Goal: Information Seeking & Learning: Find specific page/section

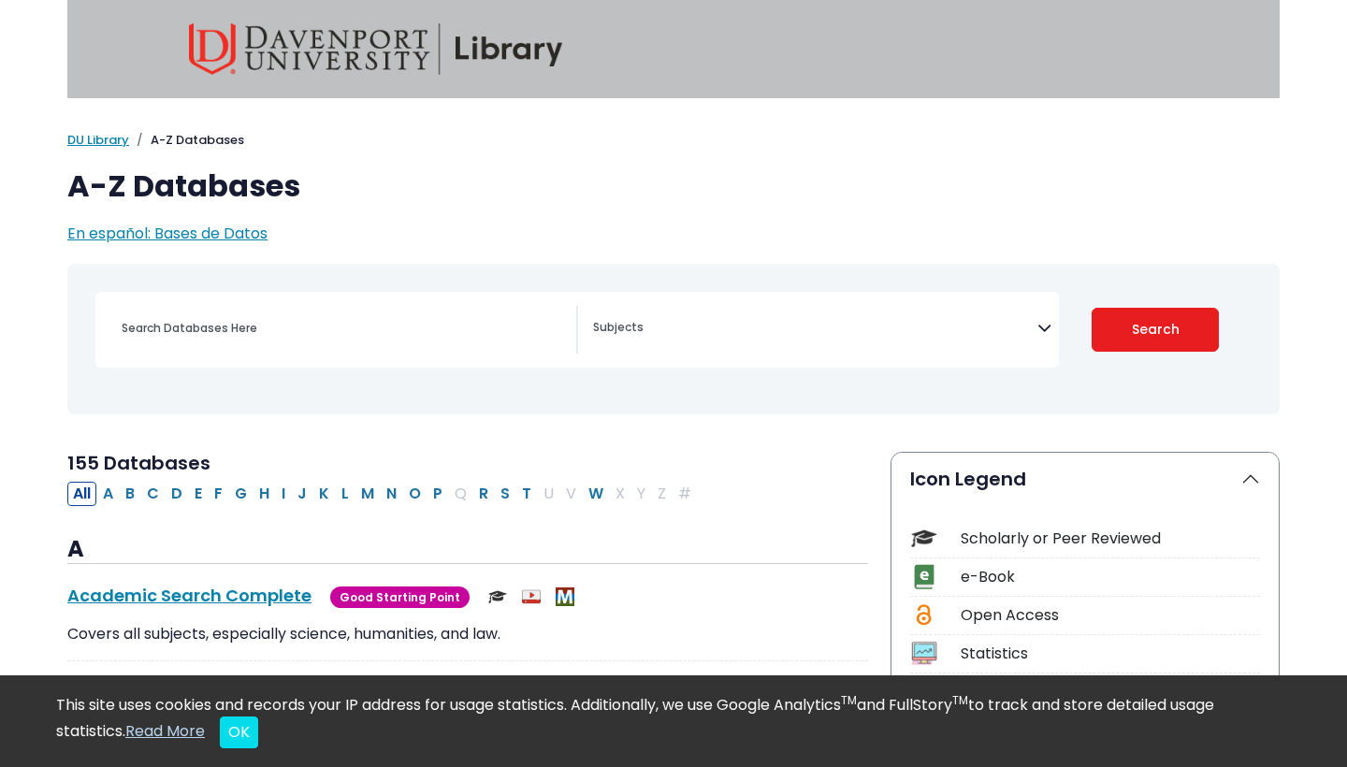
select select "Database Subject Filter"
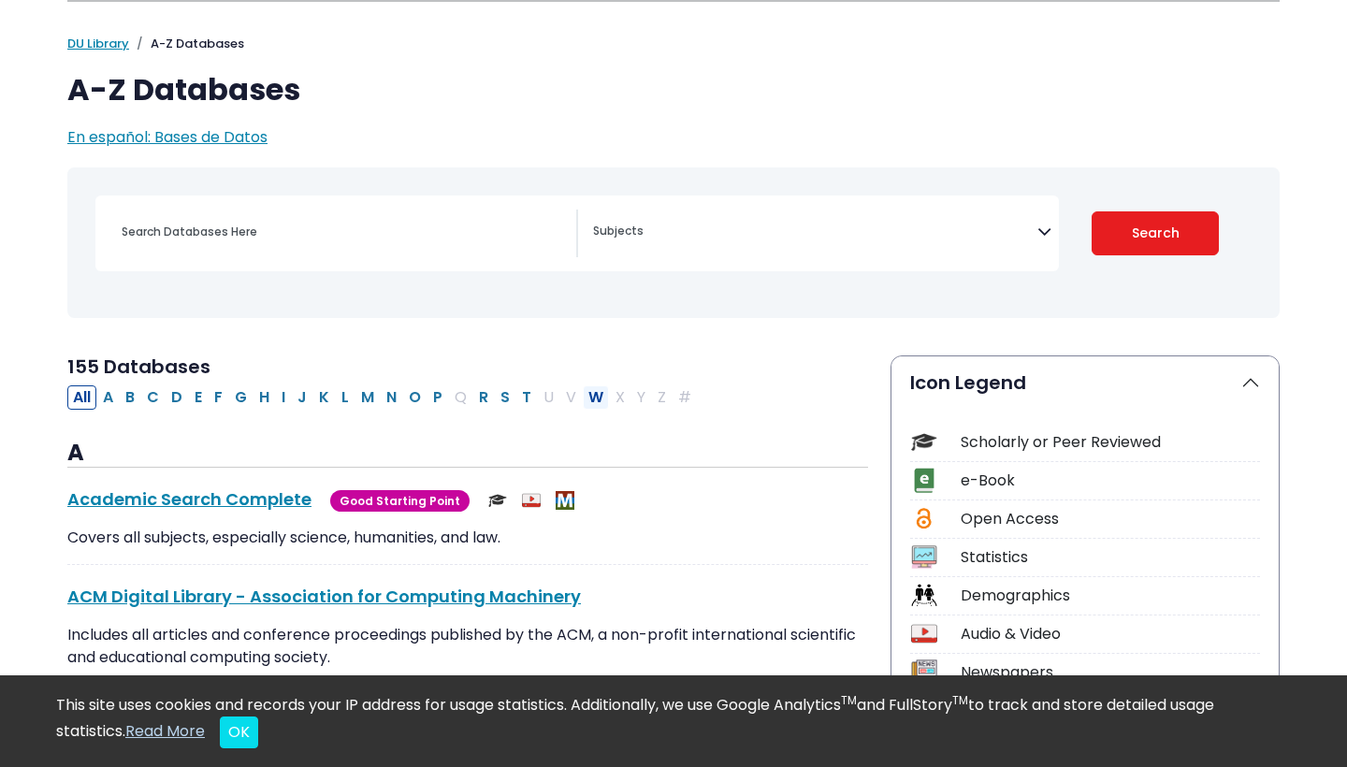
scroll to position [108, 0]
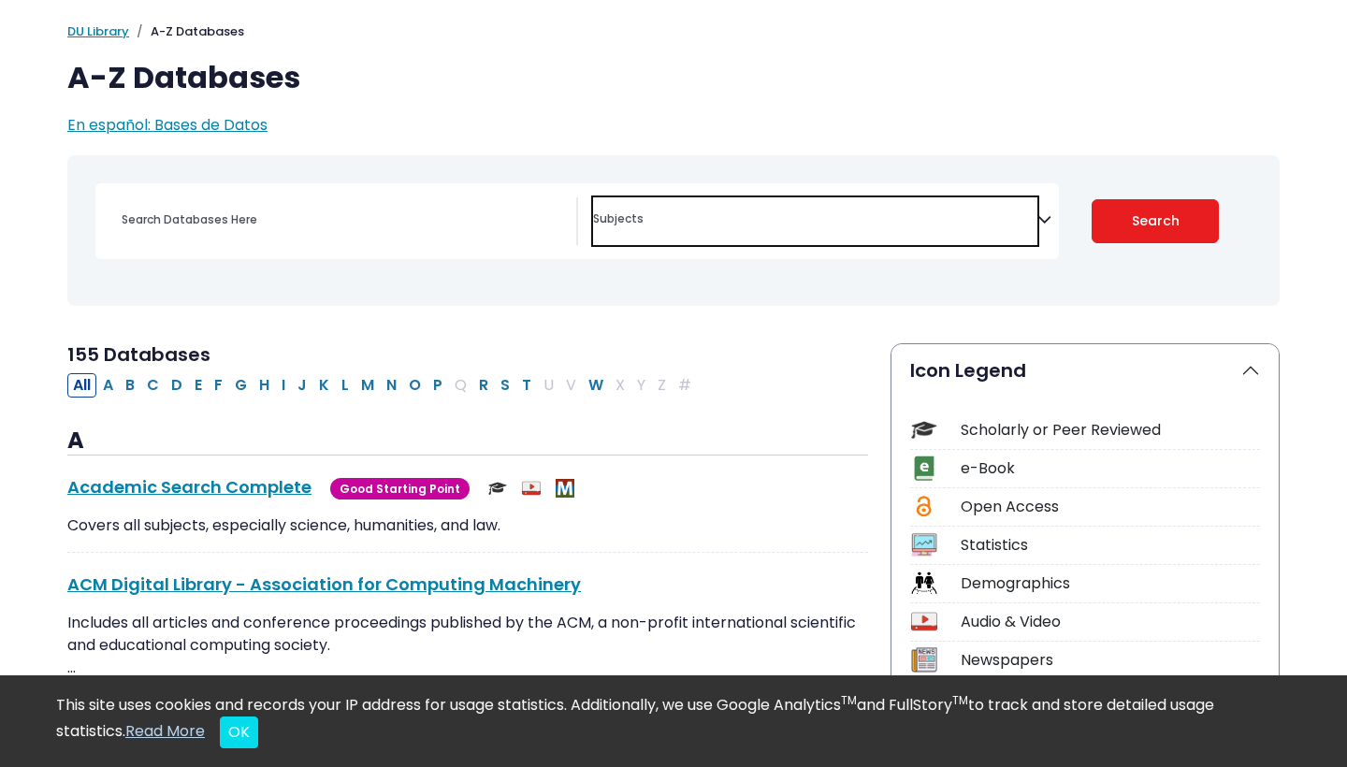
click at [659, 203] on span "Search filters" at bounding box center [815, 221] width 444 height 48
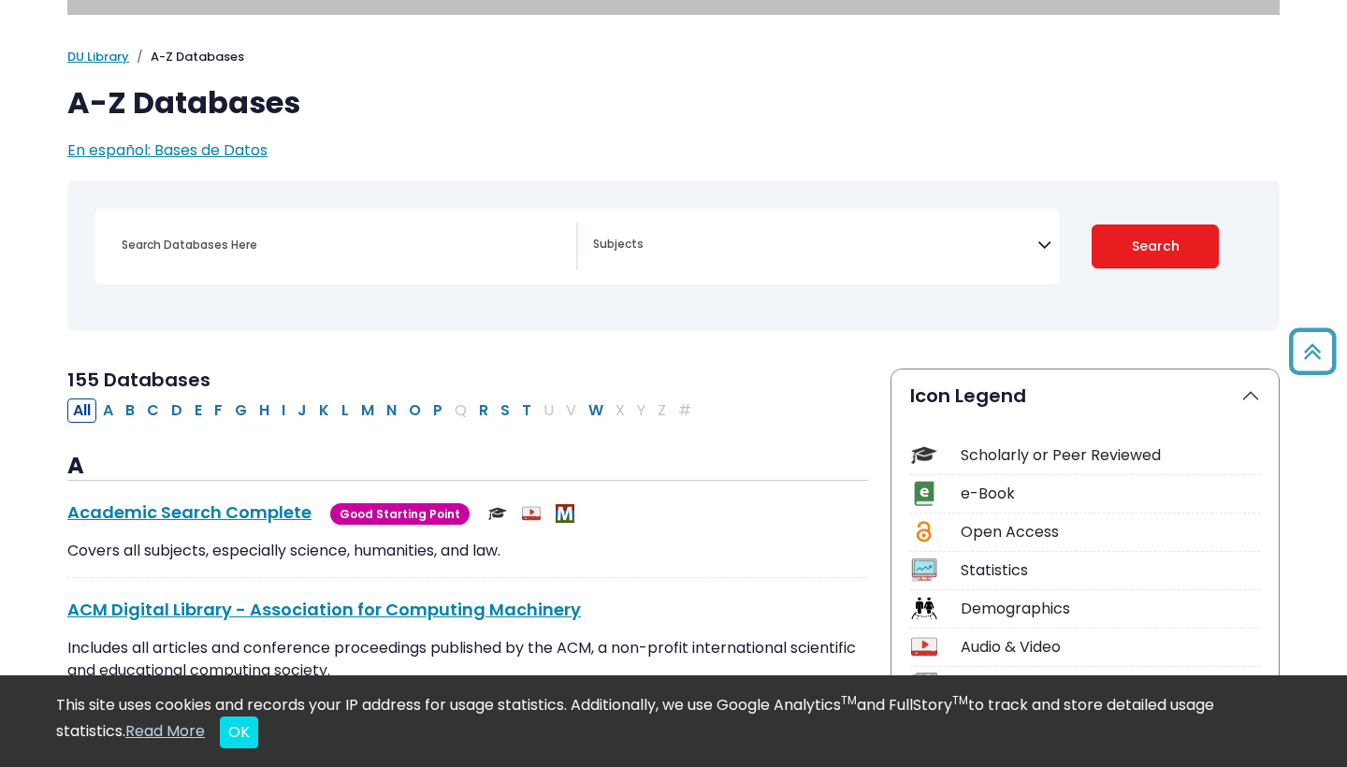
scroll to position [53, 0]
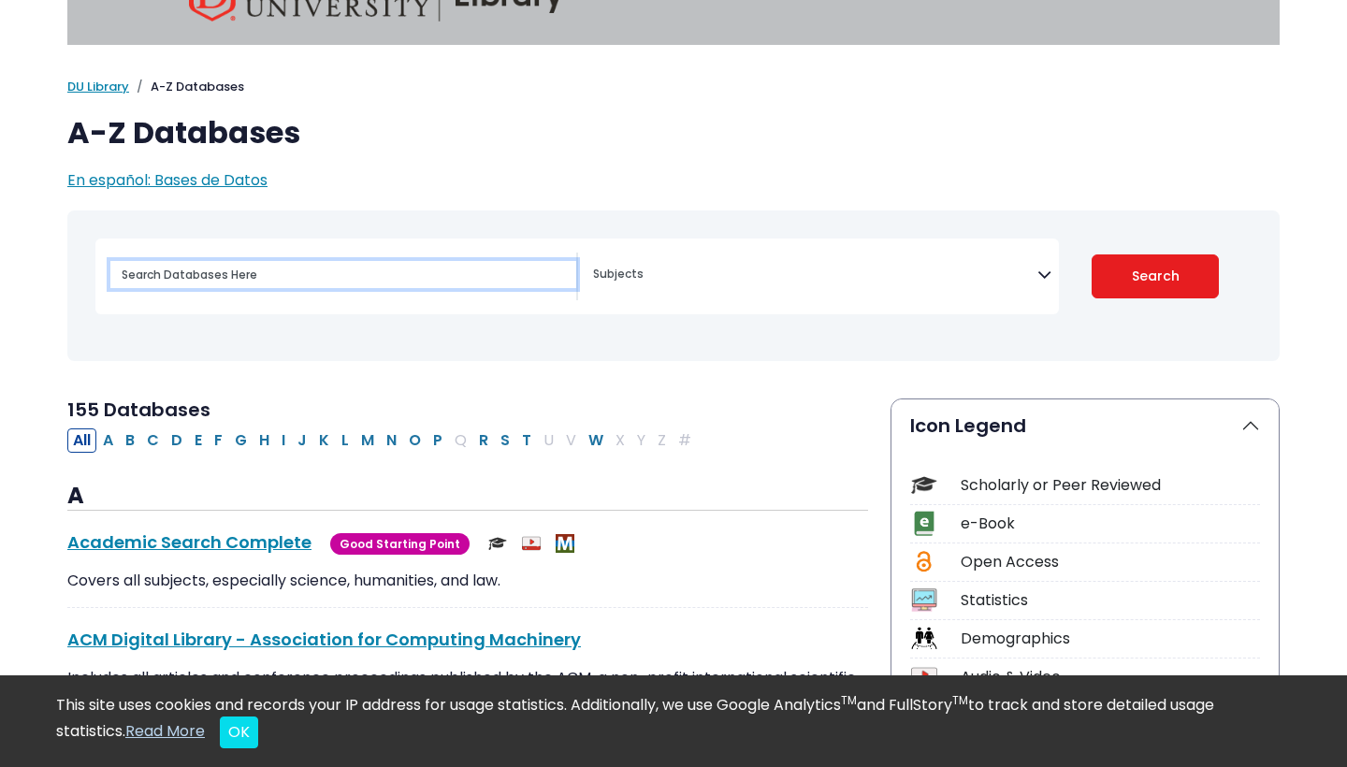
click at [251, 279] on input "Search database by title or keyword" at bounding box center [343, 274] width 466 height 27
type input "Grand Rapids Art Priz"
click at [1155, 275] on button "Search" at bounding box center [1155, 276] width 128 height 44
select select "Database Subject Filter"
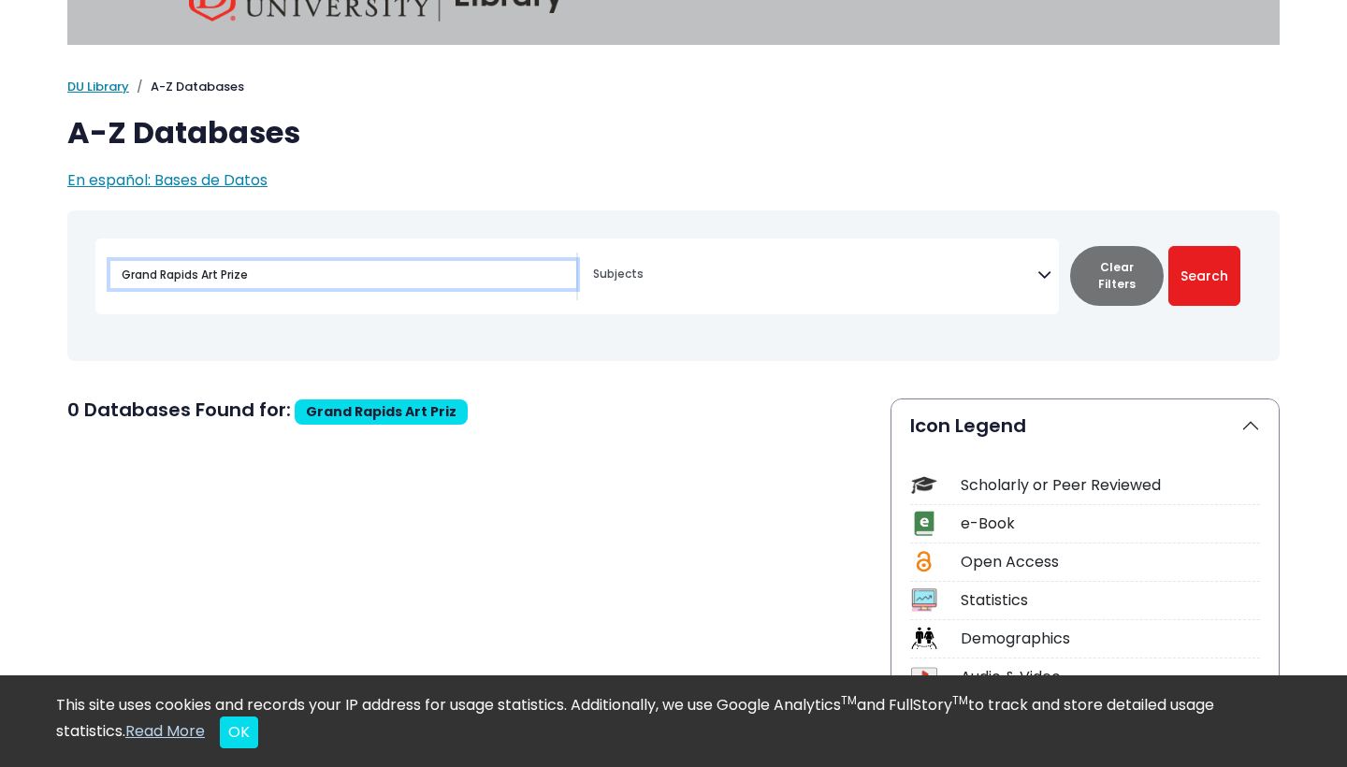
type input "Grand Rapids Art Prize"
click at [1204, 275] on button "Search" at bounding box center [1204, 276] width 72 height 60
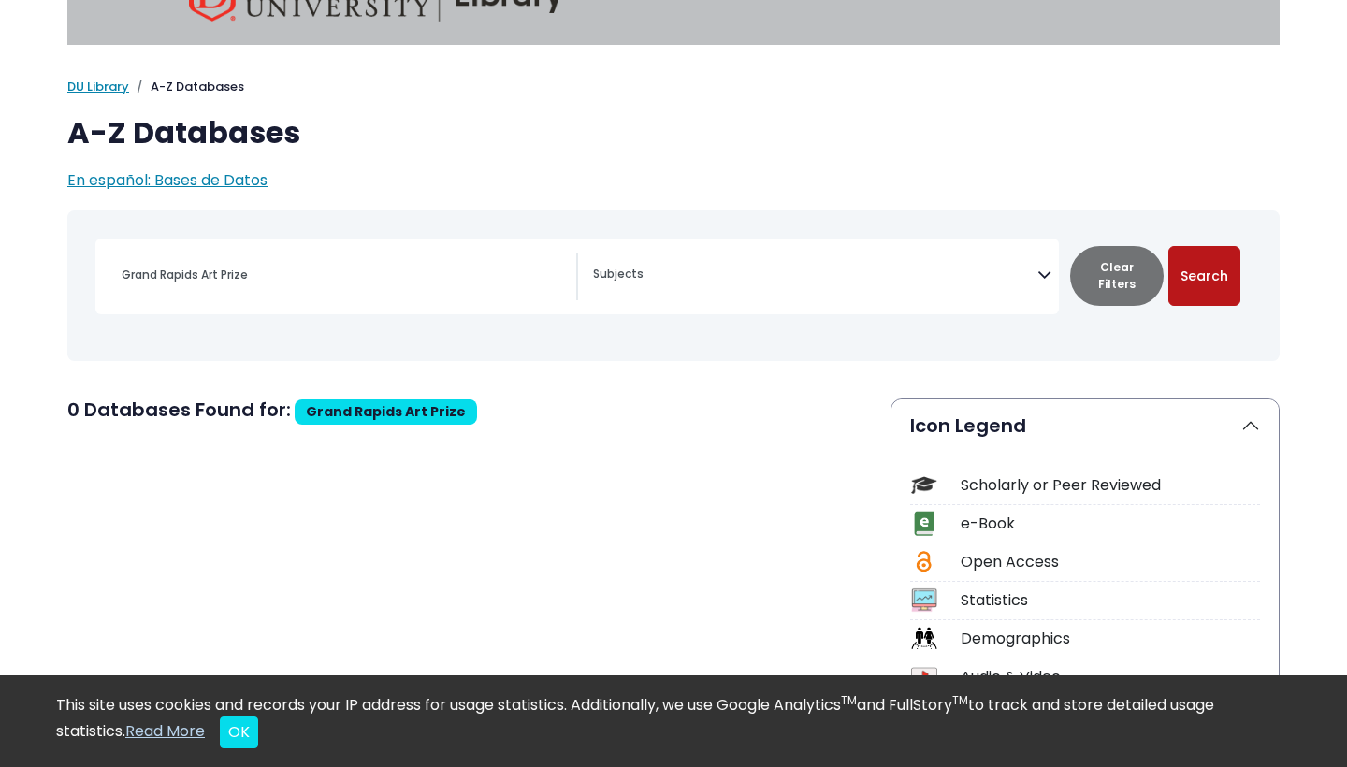
click at [1223, 279] on button "Search" at bounding box center [1204, 276] width 72 height 60
select select "Database Subject Filter"
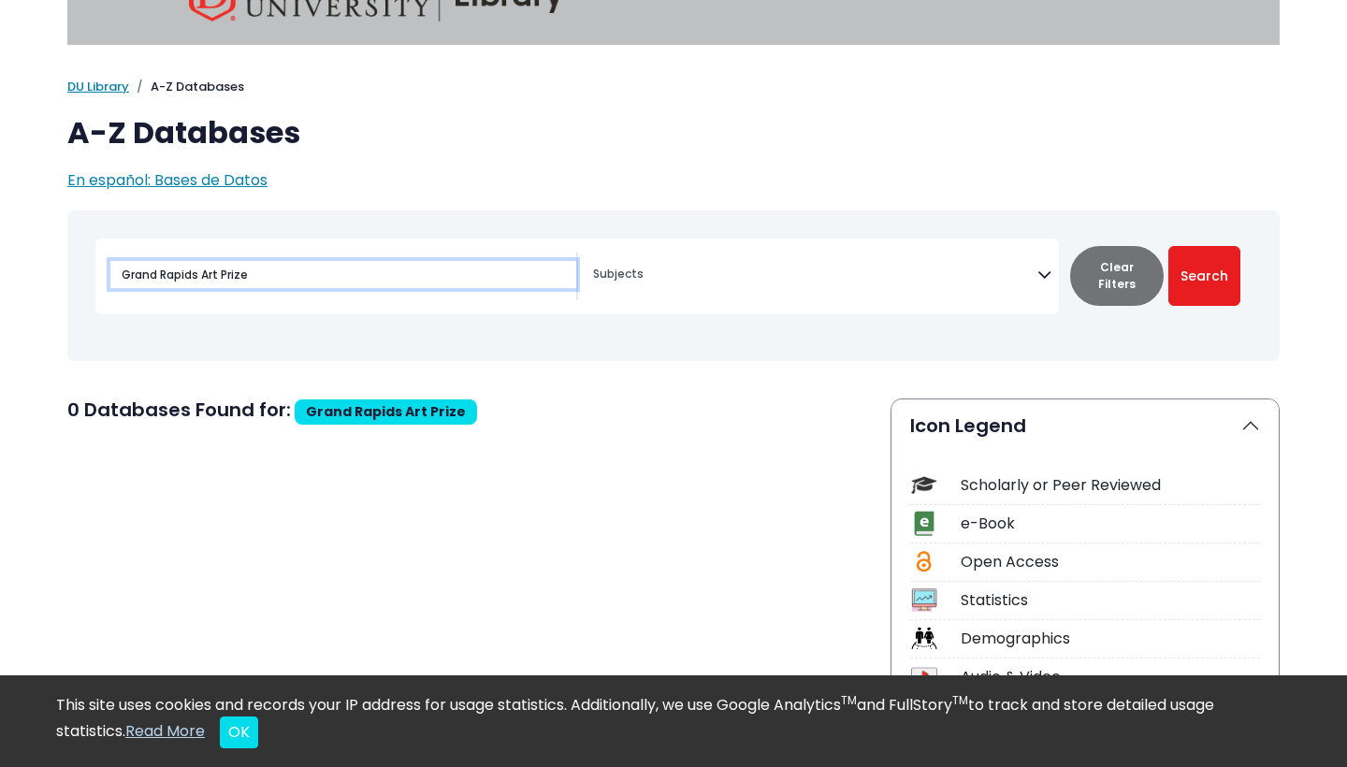
click at [358, 281] on input "Grand Rapids Art Prize" at bounding box center [343, 274] width 466 height 27
drag, startPoint x: 202, startPoint y: 273, endPoint x: 0, endPoint y: 272, distance: 202.0
type input "Art Prize"
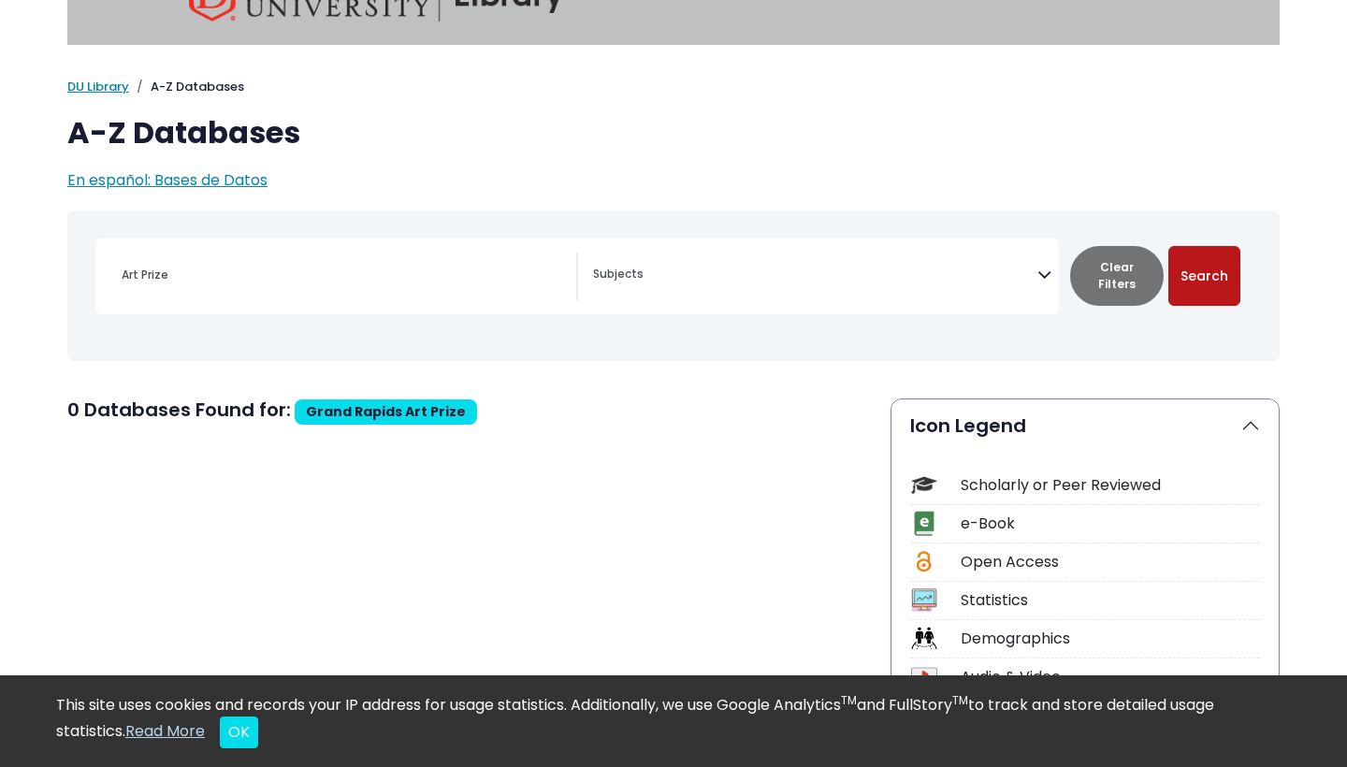
click at [1221, 280] on button "Search" at bounding box center [1204, 276] width 72 height 60
select select "Database Subject Filter"
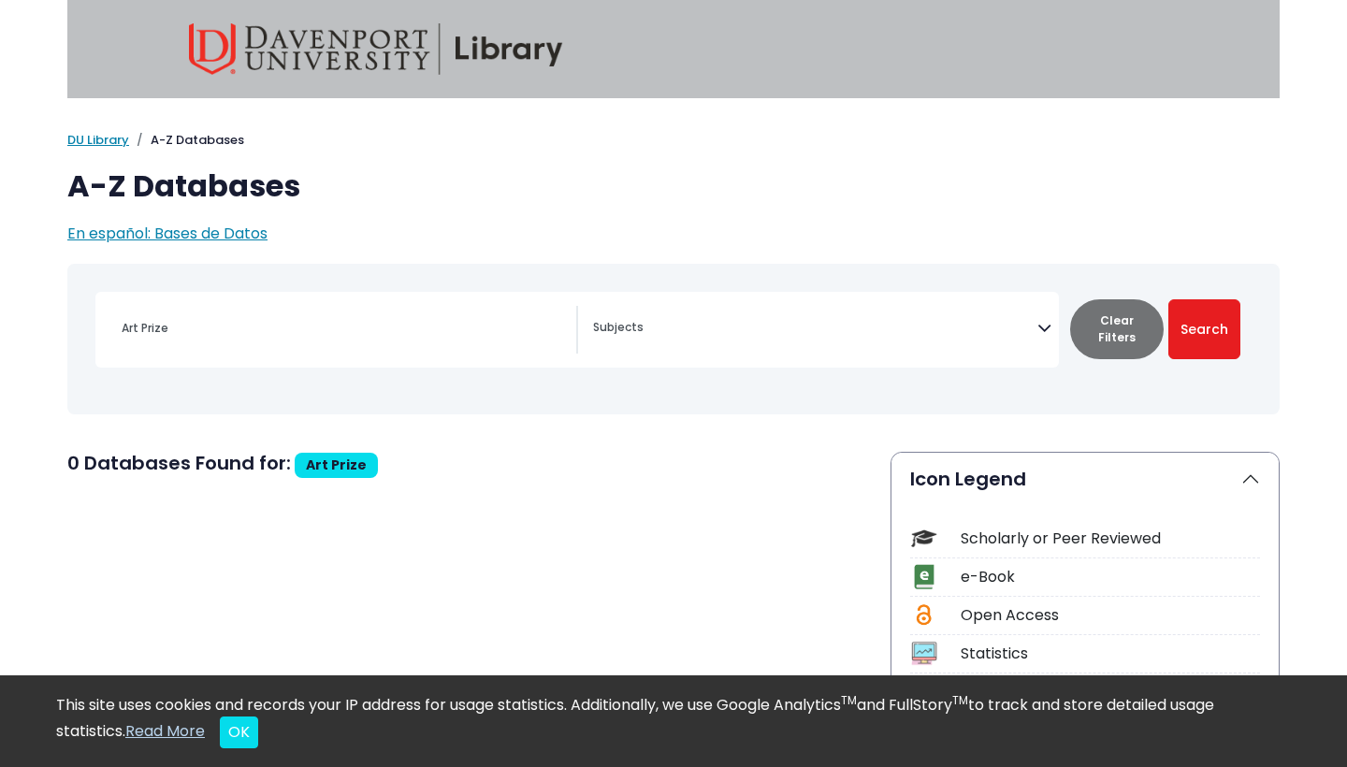
click at [411, 355] on div "Art Prize [MEDICAL_DATA] Guide Accounting, Finance & Economics (ACCT, FINC & EC…" at bounding box center [576, 330] width 963 height 76
click at [394, 337] on input "Art Prize" at bounding box center [343, 327] width 466 height 27
type input "A"
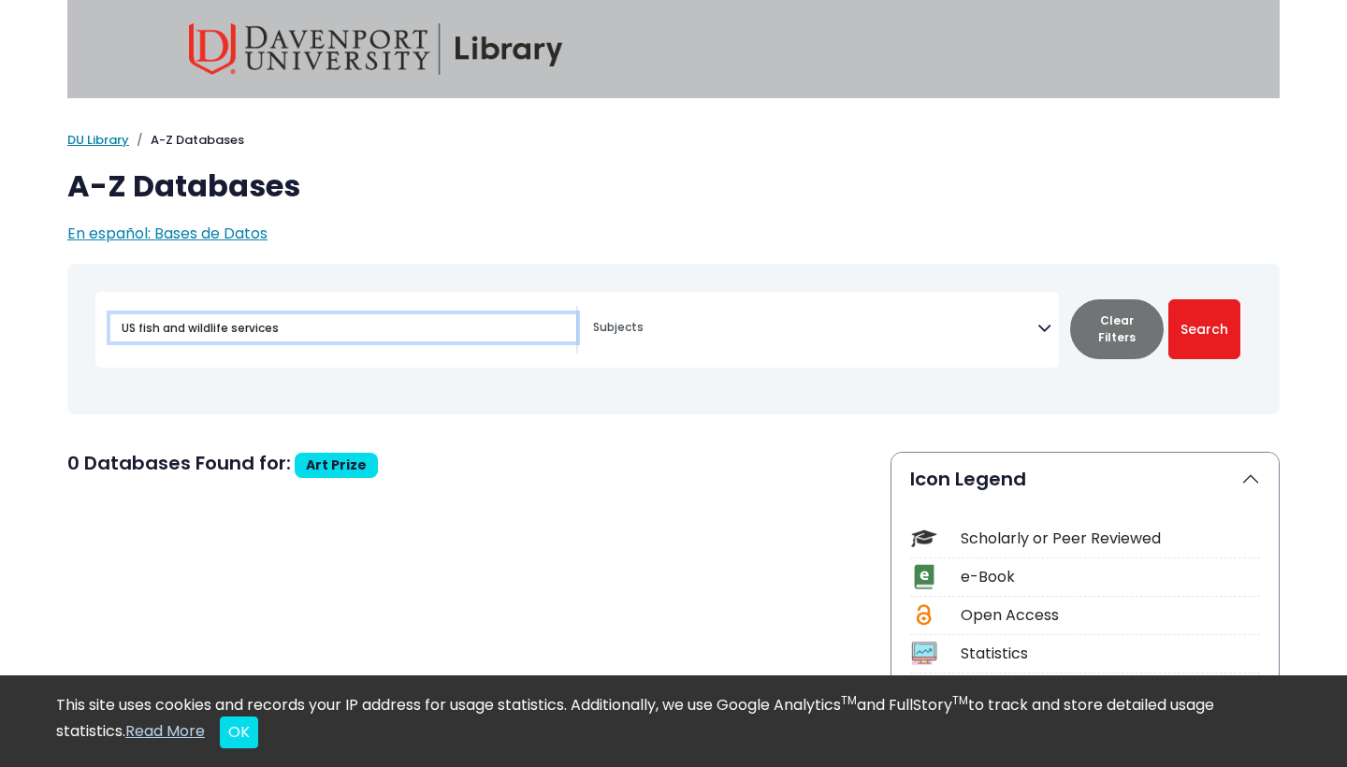
type input "US fish and wildlife services"
click at [1204, 328] on button "Search" at bounding box center [1204, 329] width 72 height 60
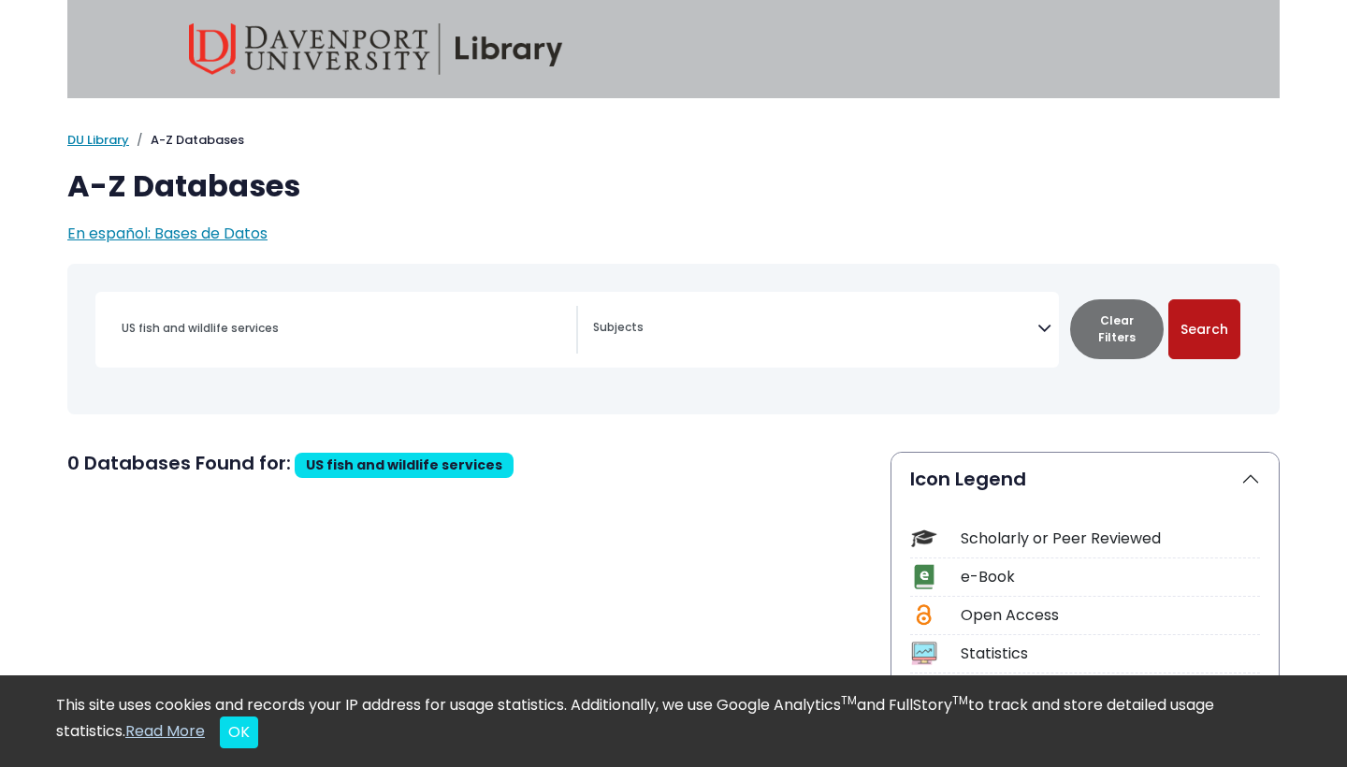
click at [1221, 337] on button "Search" at bounding box center [1204, 329] width 72 height 60
select select "Database Subject Filter"
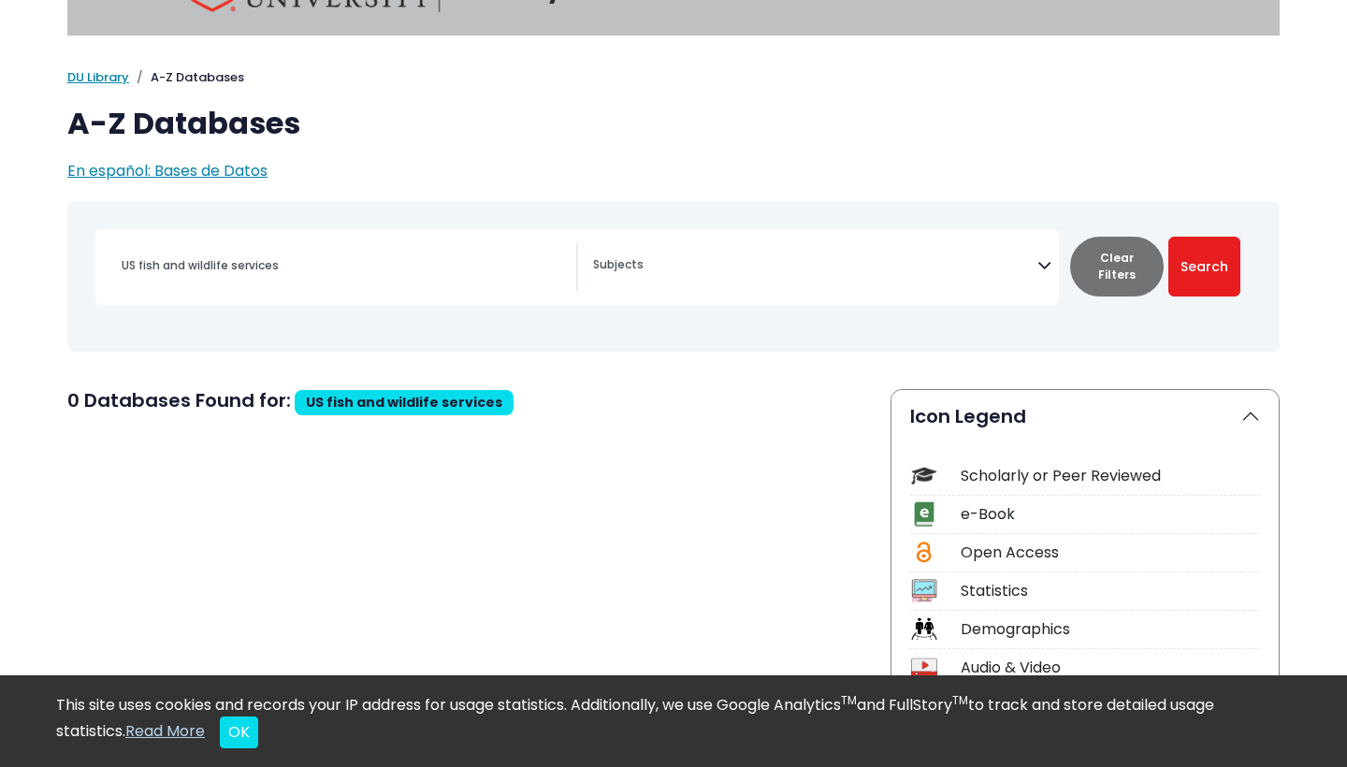
scroll to position [79, 0]
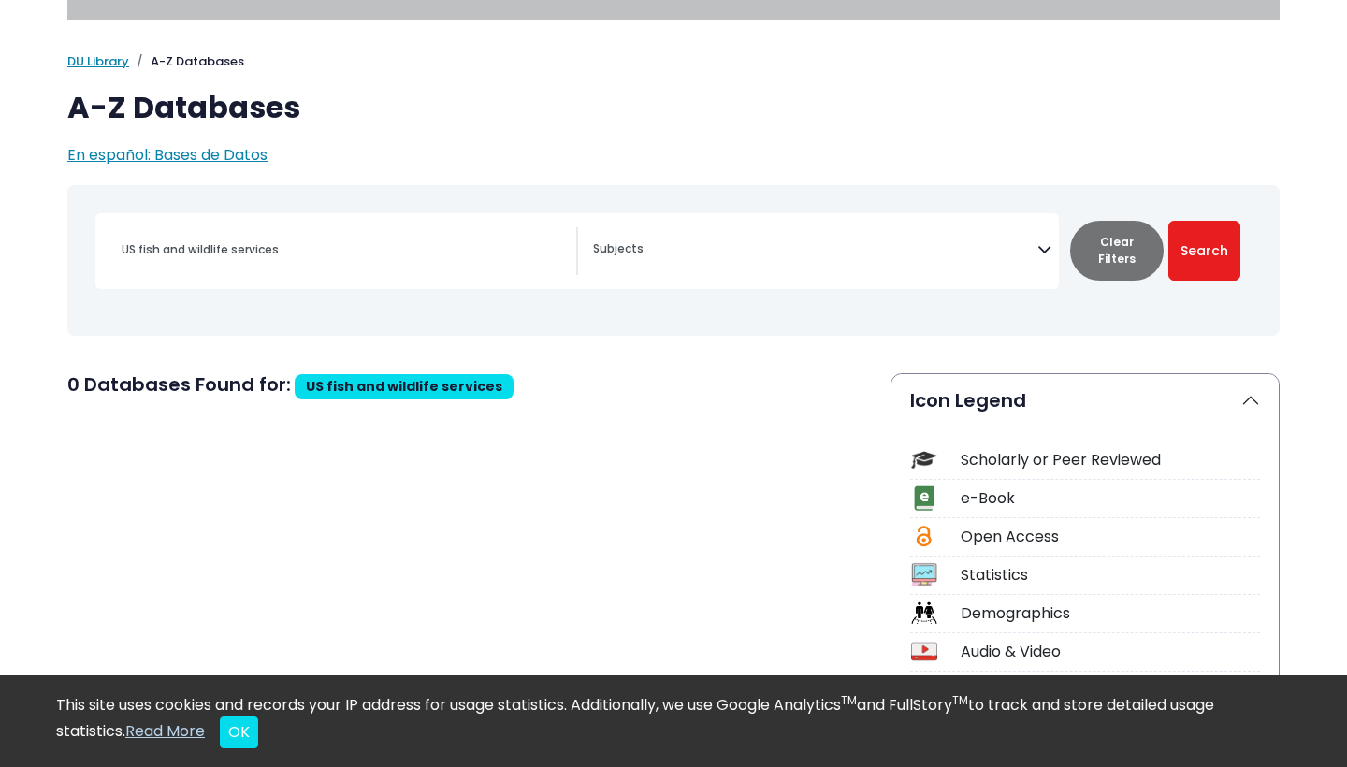
click at [478, 270] on div "US fish and wildlife services" at bounding box center [343, 249] width 466 height 45
click at [476, 249] on input "US fish and wildlife services" at bounding box center [343, 249] width 466 height 27
drag, startPoint x: 476, startPoint y: 249, endPoint x: 0, endPoint y: 248, distance: 476.0
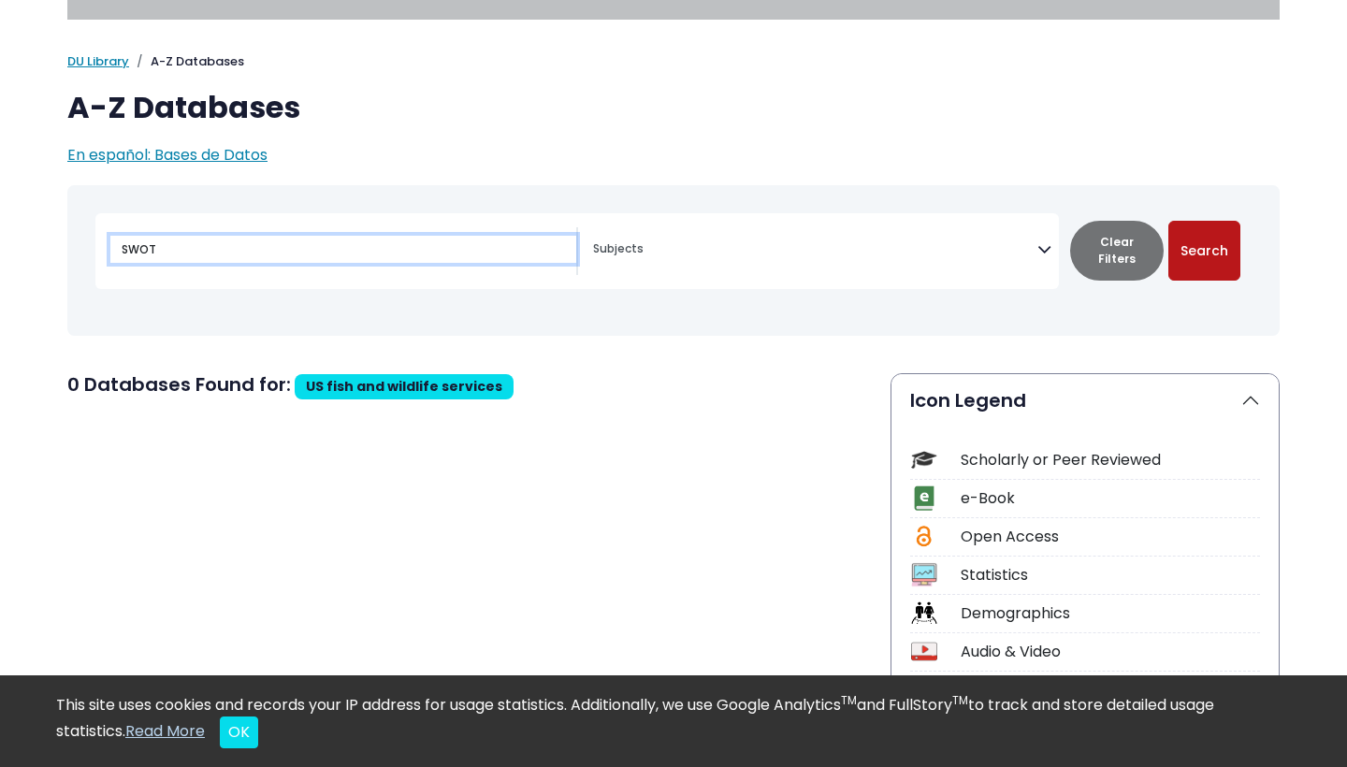
type input "SWOT"
click at [1219, 253] on button "Search" at bounding box center [1204, 251] width 72 height 60
select select "Database Subject Filter"
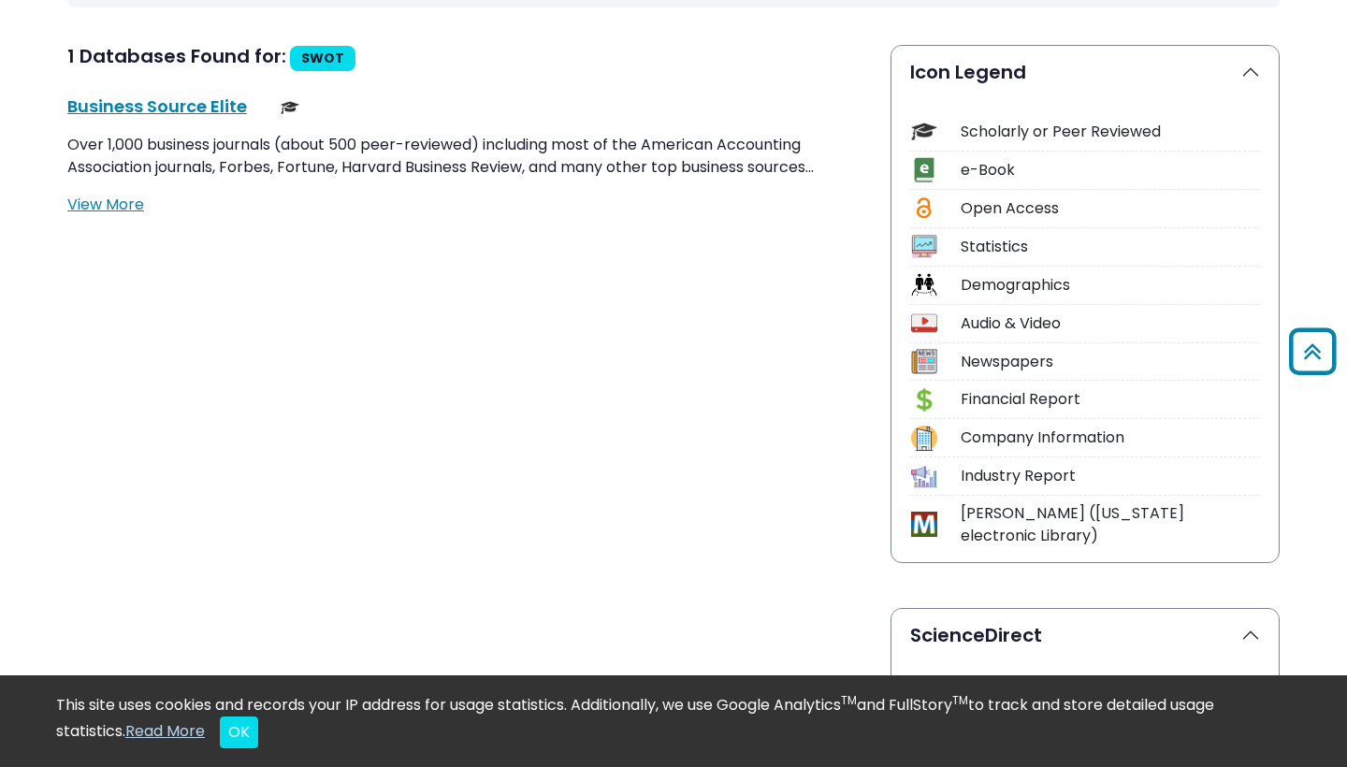
scroll to position [426, 0]
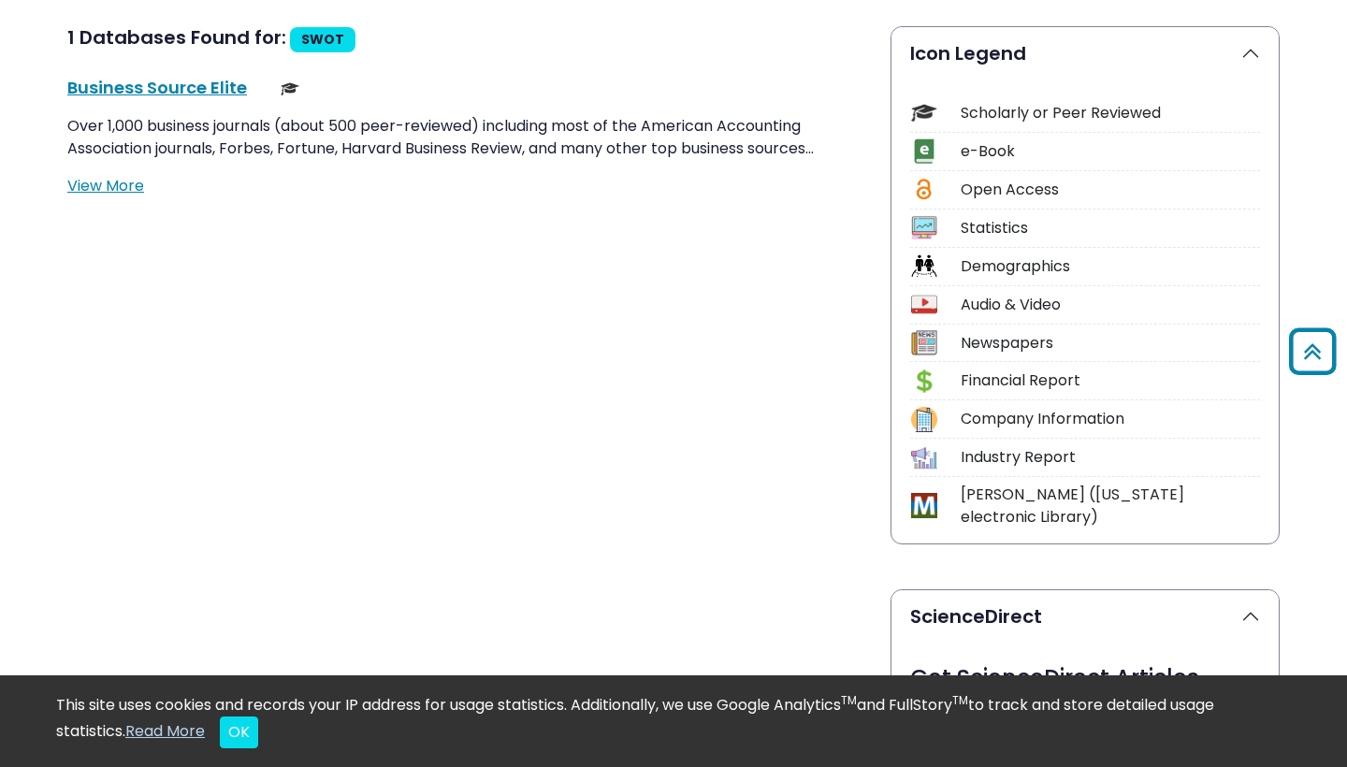
click at [1007, 108] on div "Scholarly or Peer Reviewed" at bounding box center [1109, 113] width 299 height 22
click at [926, 108] on img at bounding box center [923, 112] width 25 height 25
click at [1059, 113] on div "Scholarly or Peer Reviewed" at bounding box center [1109, 113] width 299 height 22
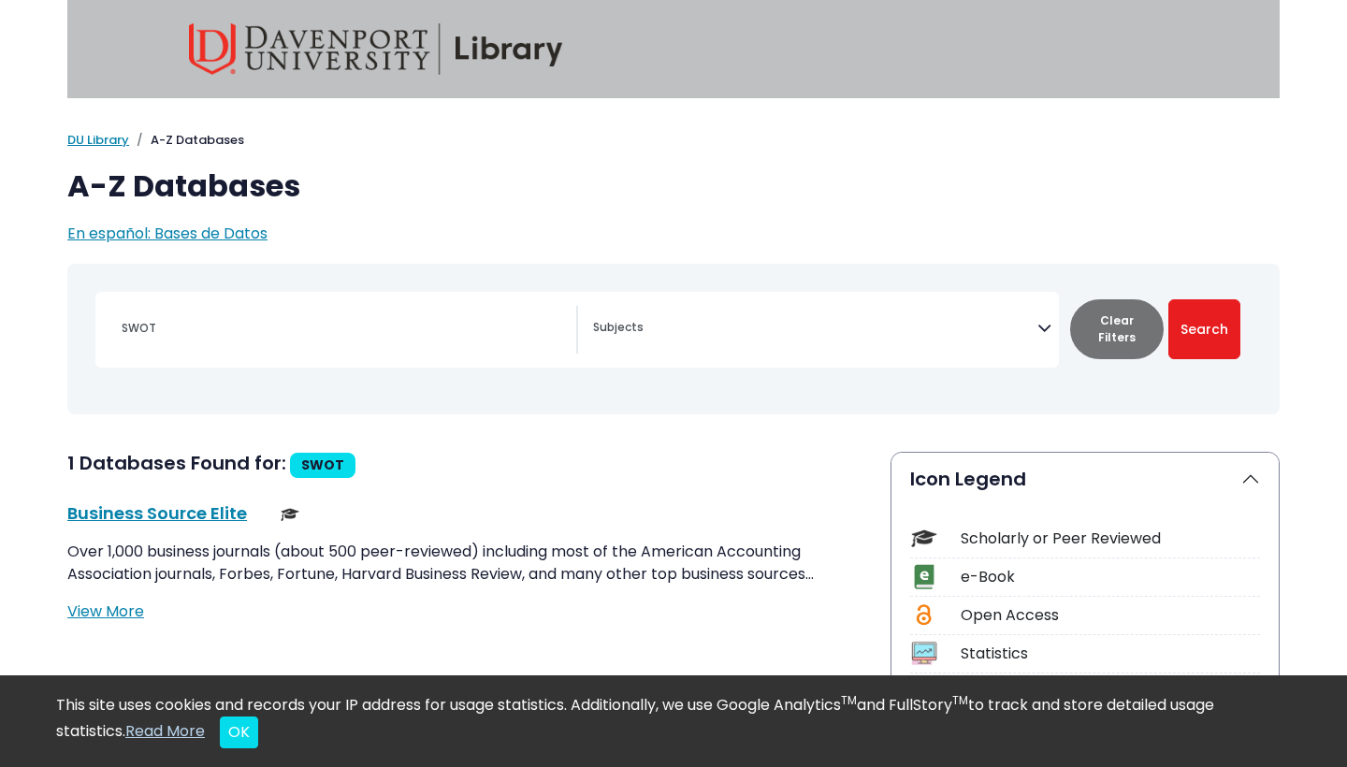
scroll to position [0, 0]
click at [329, 318] on input "SWOT" at bounding box center [343, 327] width 466 height 27
drag, startPoint x: 409, startPoint y: 322, endPoint x: 134, endPoint y: 310, distance: 275.2
click at [134, 310] on div "SWOT" at bounding box center [343, 328] width 466 height 45
type input "Walmart"
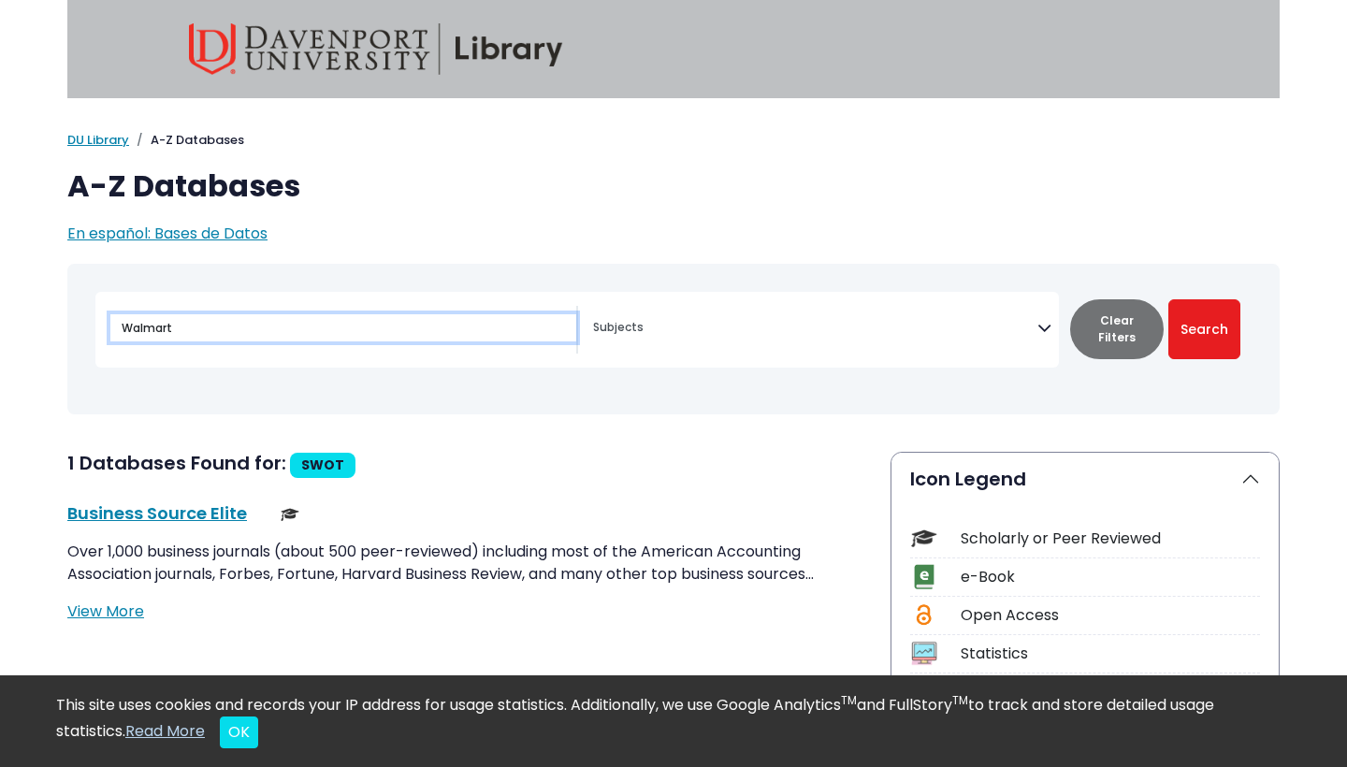
click at [1204, 328] on button "Search" at bounding box center [1204, 329] width 72 height 60
select select "Database Subject Filter"
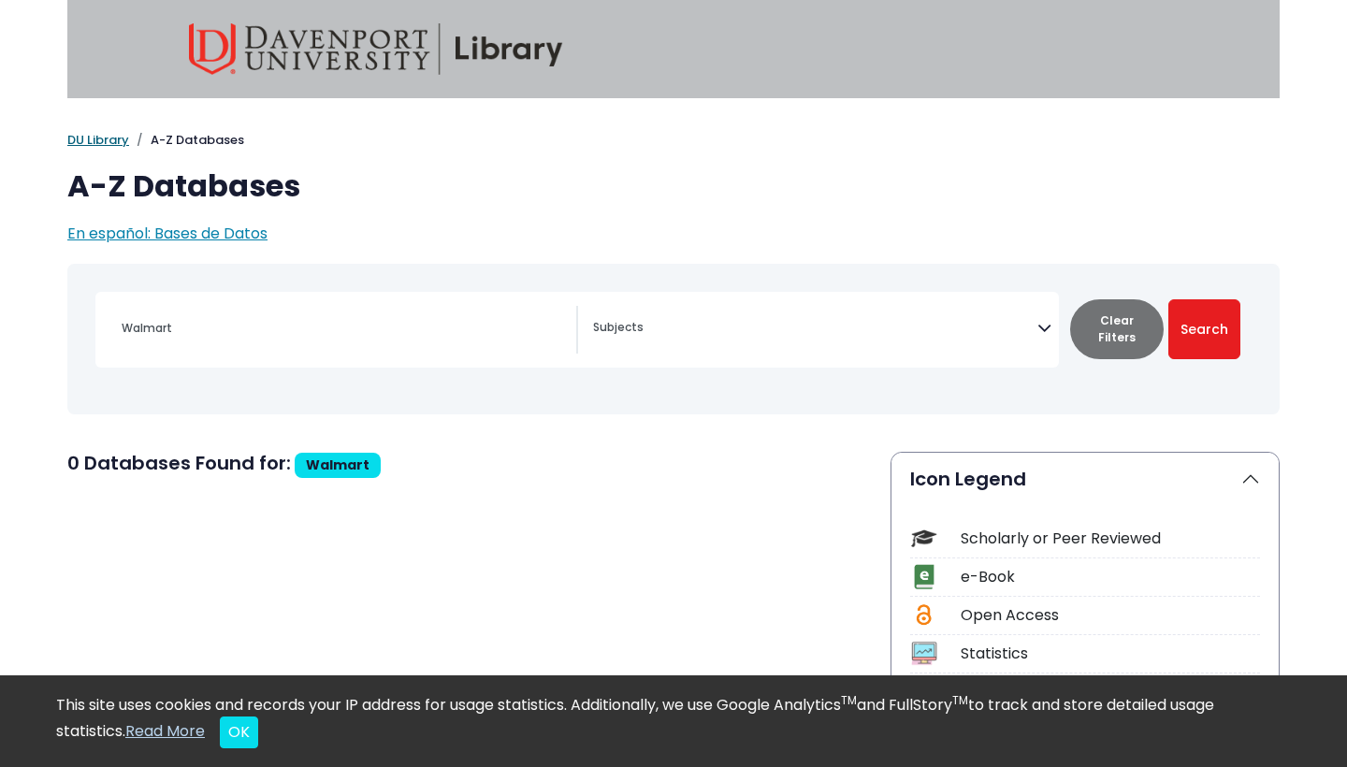
click at [79, 146] on link "DU Library" at bounding box center [98, 140] width 62 height 18
click at [84, 139] on link "DU Library" at bounding box center [98, 140] width 62 height 18
